Goal: Task Accomplishment & Management: Manage account settings

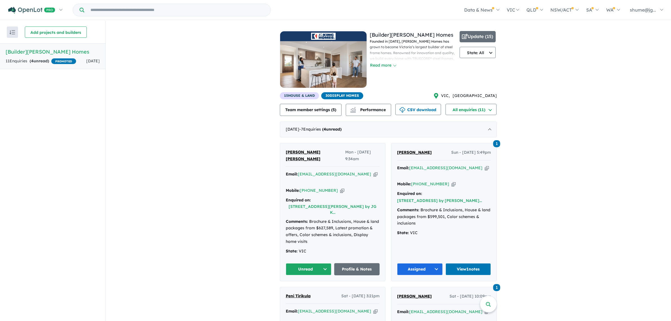
click at [301, 156] on link "[PERSON_NAME] [PERSON_NAME]" at bounding box center [315, 156] width 59 height 14
click at [317, 263] on button "Unread" at bounding box center [309, 269] width 46 height 12
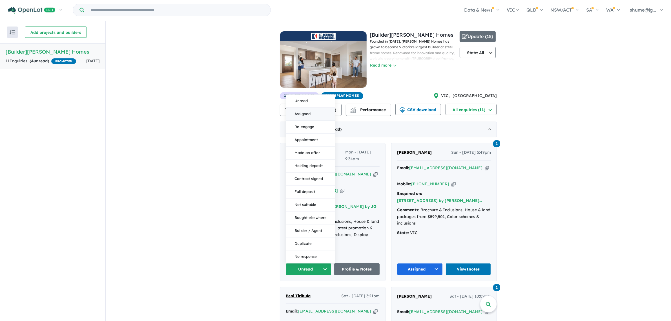
click at [316, 107] on button "Assigned" at bounding box center [310, 113] width 49 height 13
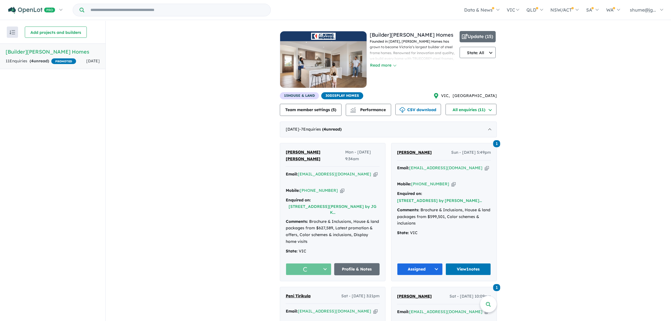
scroll to position [141, 0]
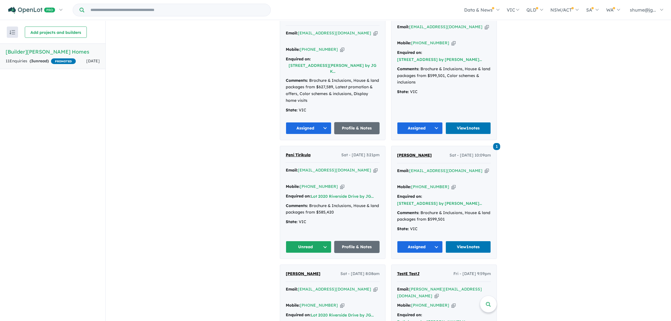
click at [318, 241] on button "Unread" at bounding box center [309, 247] width 46 height 12
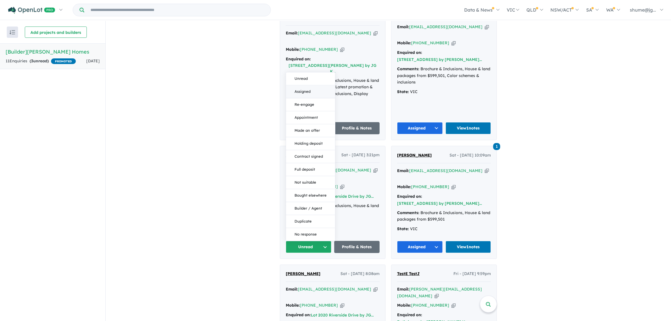
click at [306, 85] on button "Assigned" at bounding box center [310, 91] width 49 height 13
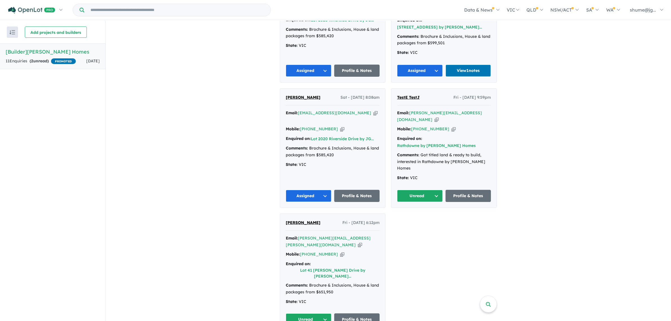
scroll to position [320, 0]
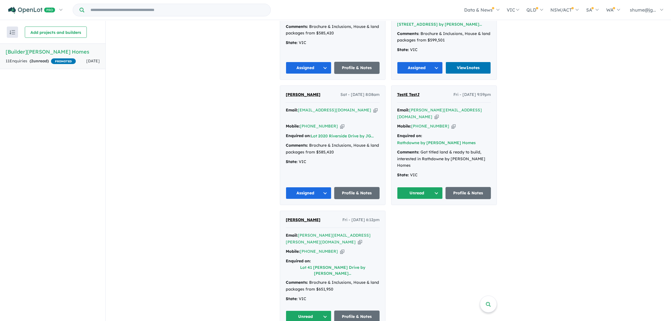
click at [322, 310] on button "Unread" at bounding box center [309, 316] width 46 height 12
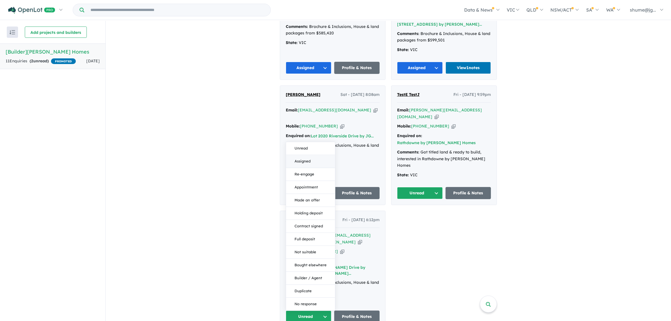
click at [303, 155] on button "Assigned" at bounding box center [310, 161] width 49 height 13
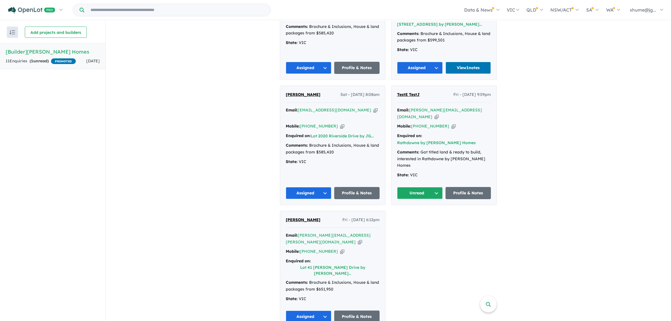
click at [426, 187] on button "Unread" at bounding box center [420, 193] width 46 height 12
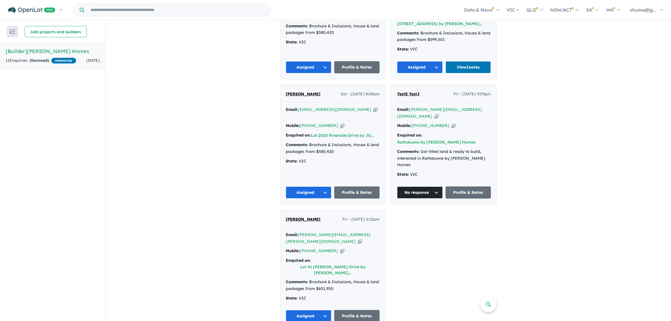
scroll to position [0, 0]
